Goal: Find specific page/section: Find specific page/section

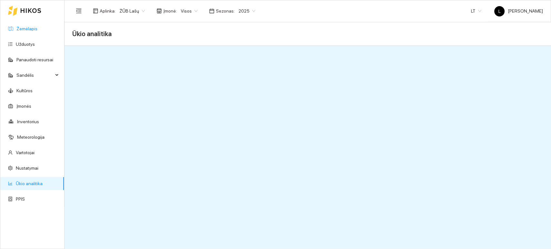
click at [35, 28] on link "Žemėlapis" at bounding box center [26, 28] width 21 height 5
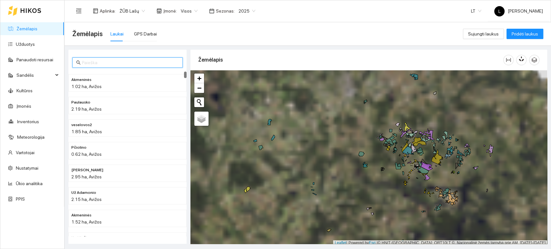
click at [107, 64] on input "text" at bounding box center [130, 62] width 97 height 7
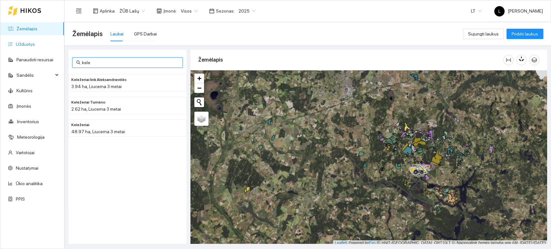
type input "kele"
click at [31, 46] on link "Užduotys" at bounding box center [25, 44] width 19 height 5
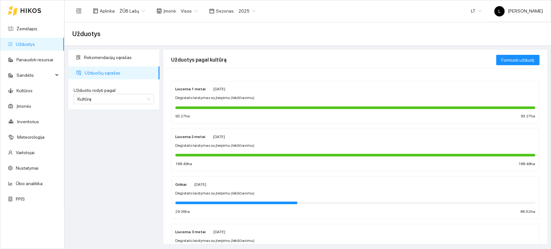
click at [231, 95] on div "Liucerna 1 metai [DATE] Degistato laistymas su įterpimu (lėkščiavimu) 93.27 ha …" at bounding box center [355, 102] width 360 height 34
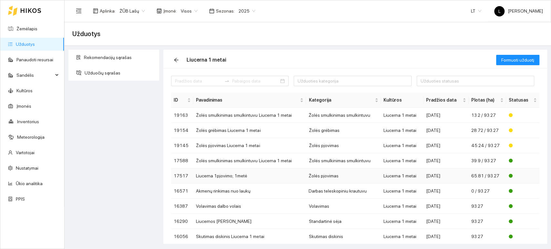
click at [330, 175] on td "Žolės pjovimas" at bounding box center [343, 176] width 75 height 15
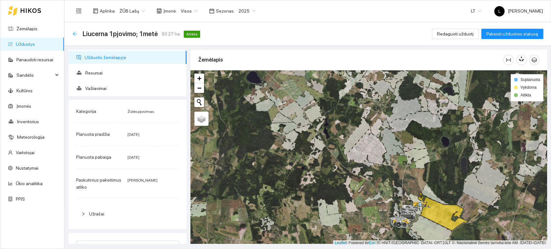
click at [76, 32] on icon "arrow-left" at bounding box center [74, 33] width 5 height 5
